Goal: Transaction & Acquisition: Subscribe to service/newsletter

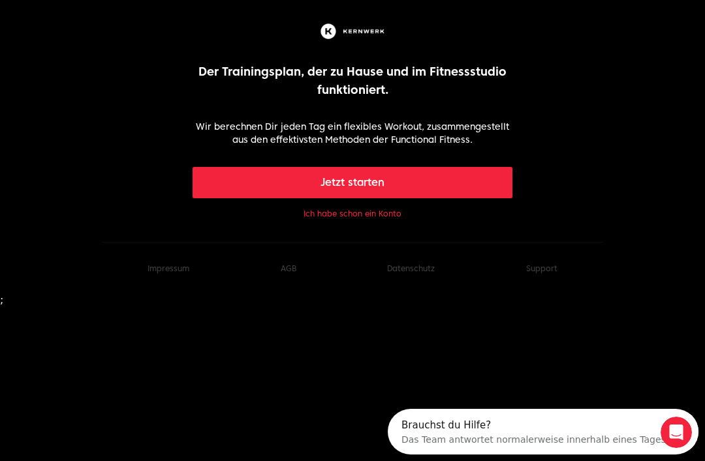
click at [383, 217] on button "Ich habe schon ein Konto" at bounding box center [353, 214] width 98 height 10
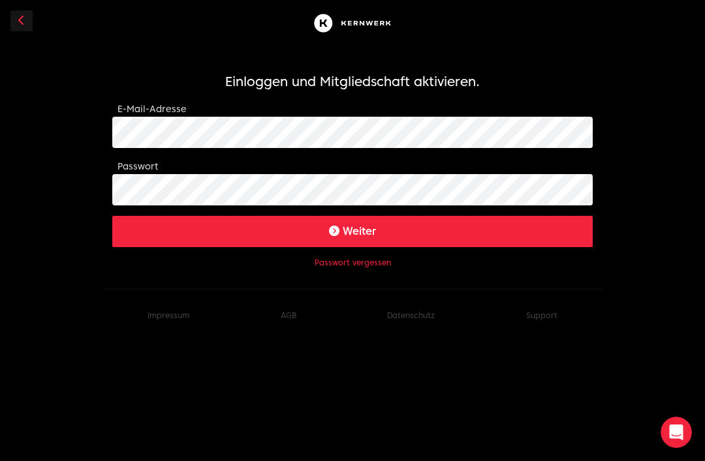
click at [352, 231] on button "Weiter" at bounding box center [352, 231] width 480 height 31
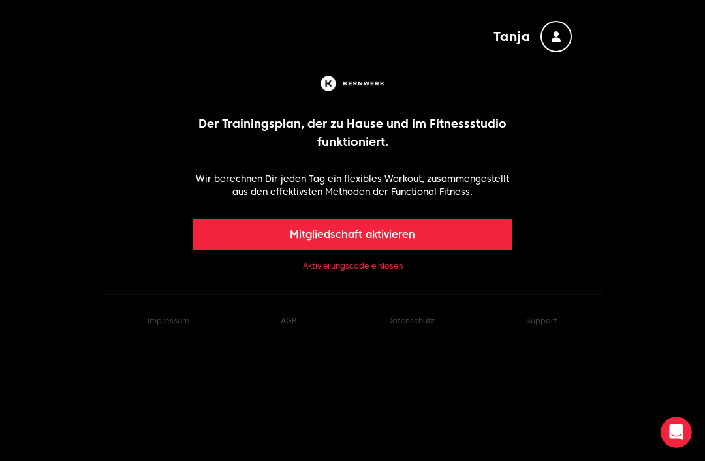
click at [391, 262] on link "Aktivierungscode einlösen" at bounding box center [353, 266] width 100 height 10
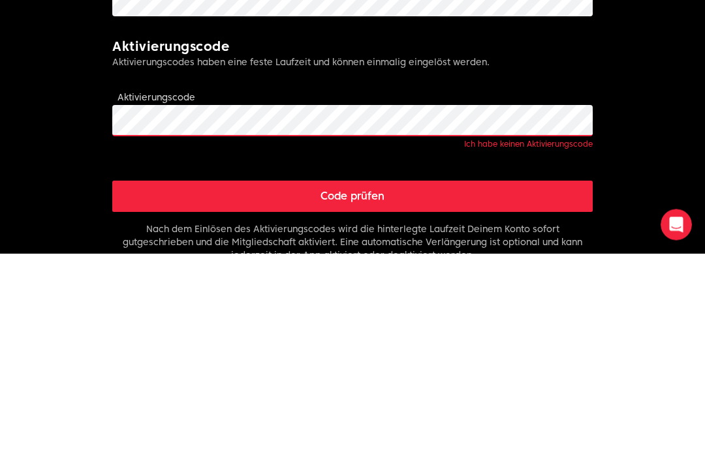
scroll to position [249, 0]
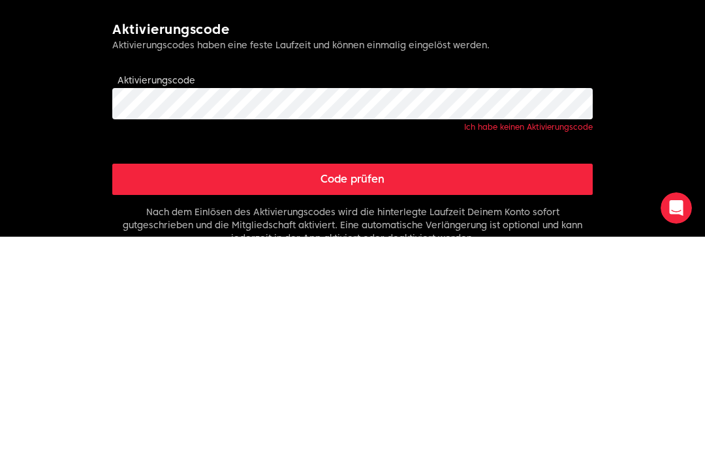
click at [401, 388] on button "Code prüfen" at bounding box center [352, 403] width 480 height 31
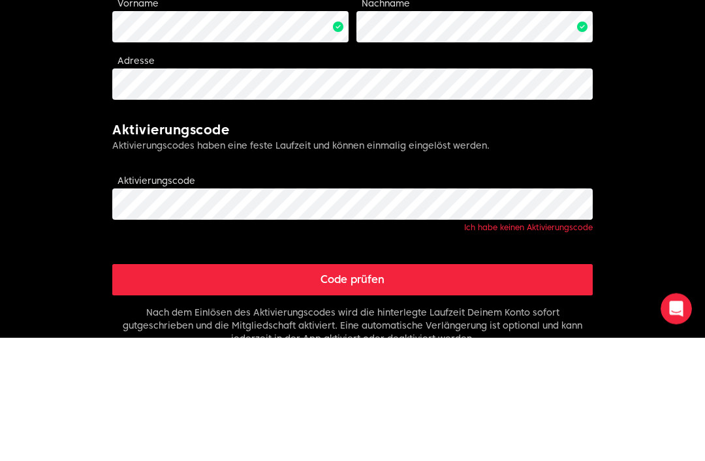
scroll to position [373, 0]
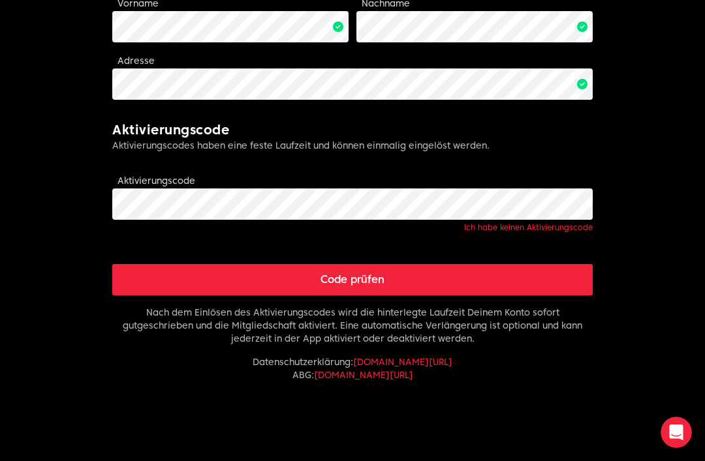
click at [392, 284] on button "Code prüfen" at bounding box center [352, 279] width 480 height 31
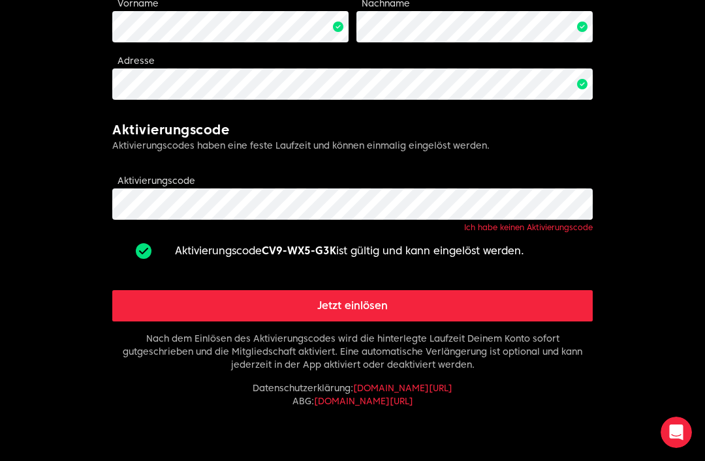
click at [387, 305] on button "Jetzt einlösen" at bounding box center [352, 305] width 480 height 31
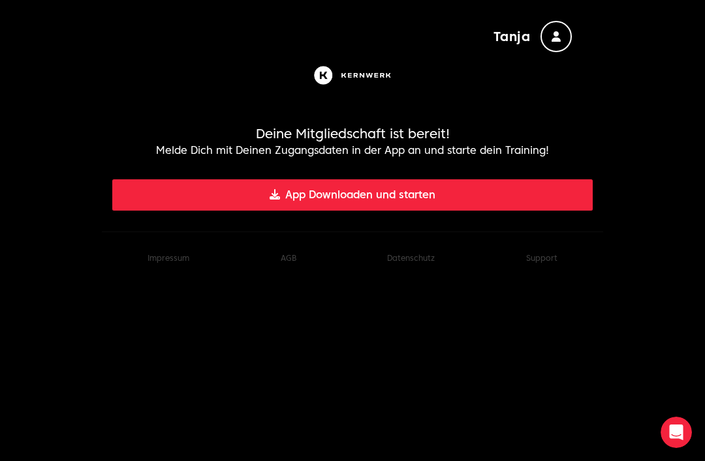
click at [451, 202] on button "App Downloaden und starten" at bounding box center [352, 194] width 480 height 31
